Goal: Task Accomplishment & Management: Manage account settings

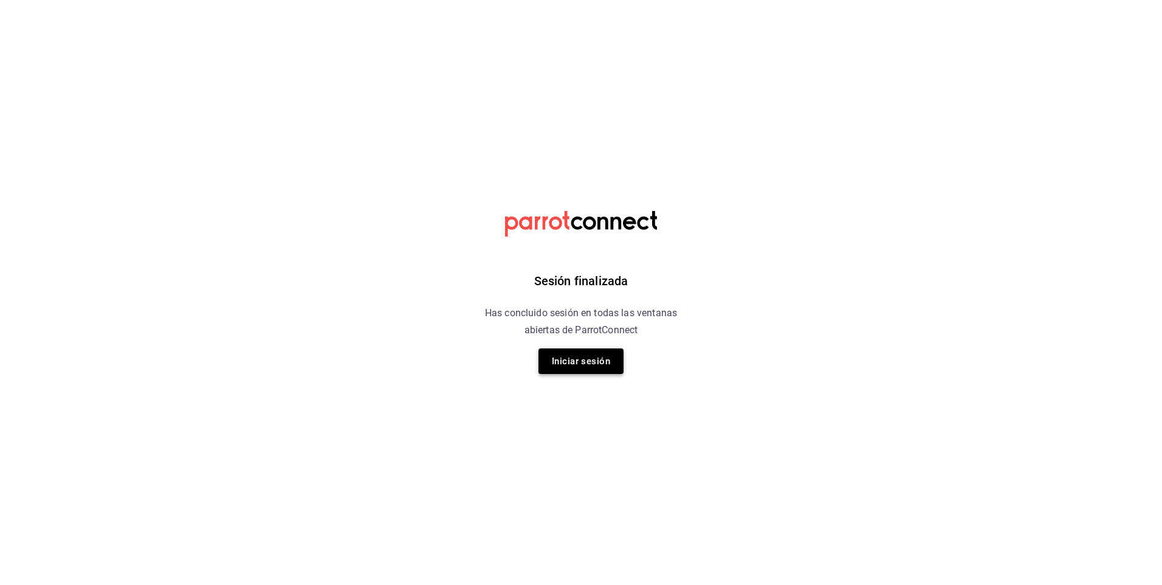
click at [599, 366] on button "Iniciar sesión" at bounding box center [581, 361] width 85 height 26
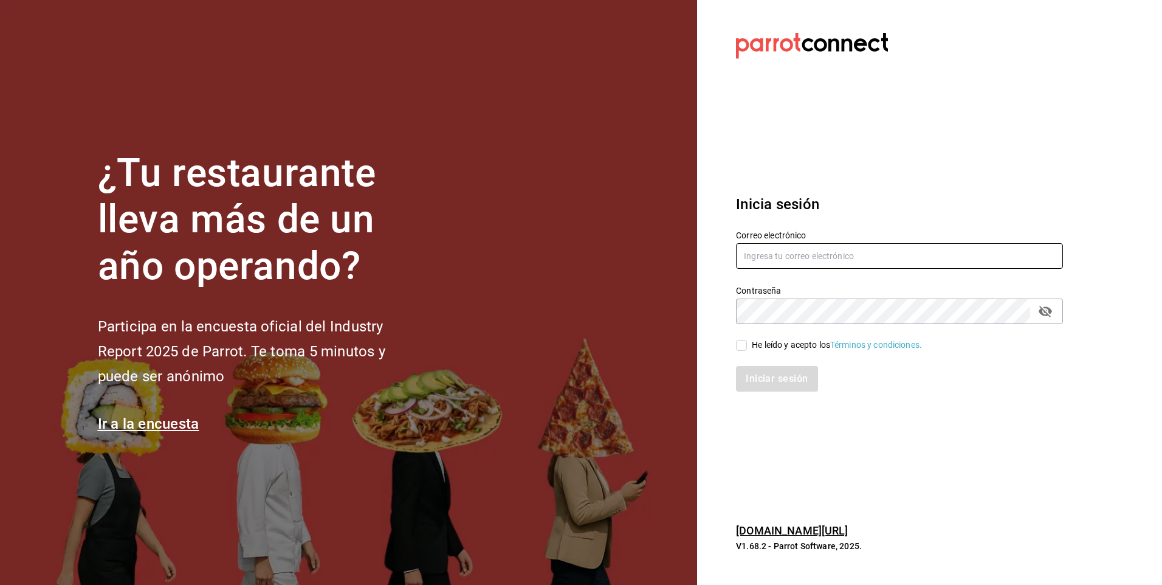
click at [762, 252] on input "text" at bounding box center [899, 256] width 327 height 26
type input "aquintero@altezza.com.mx"
click at [737, 343] on input "He leído y acepto los Términos y condiciones." at bounding box center [741, 345] width 11 height 11
checkbox input "true"
click at [783, 383] on button "Iniciar sesión" at bounding box center [777, 379] width 83 height 26
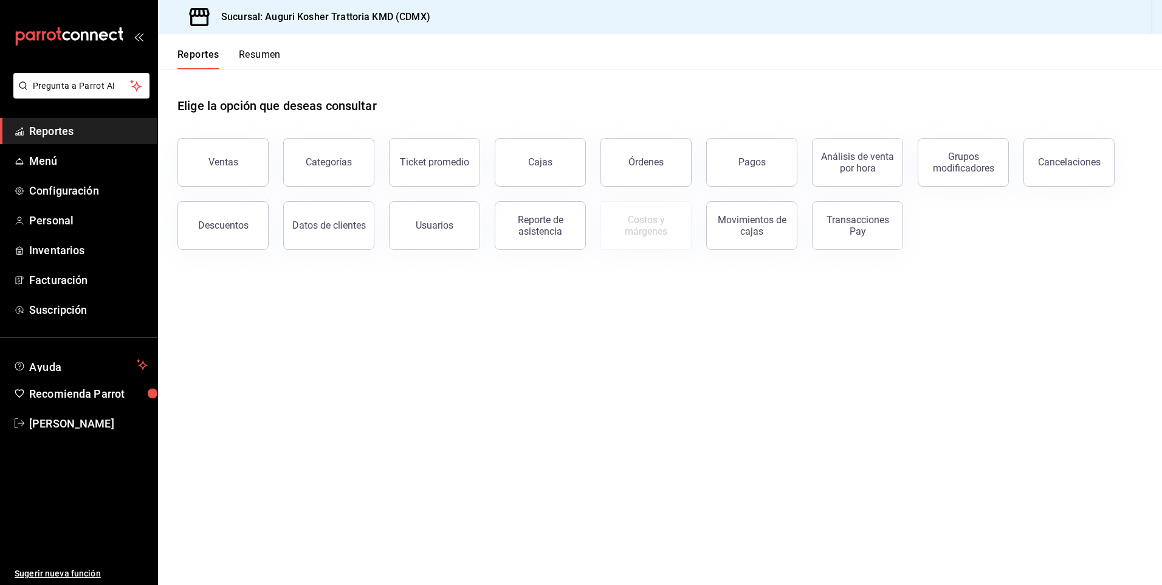
click at [268, 55] on button "Resumen" at bounding box center [260, 59] width 42 height 21
